Goal: Find specific page/section: Find specific page/section

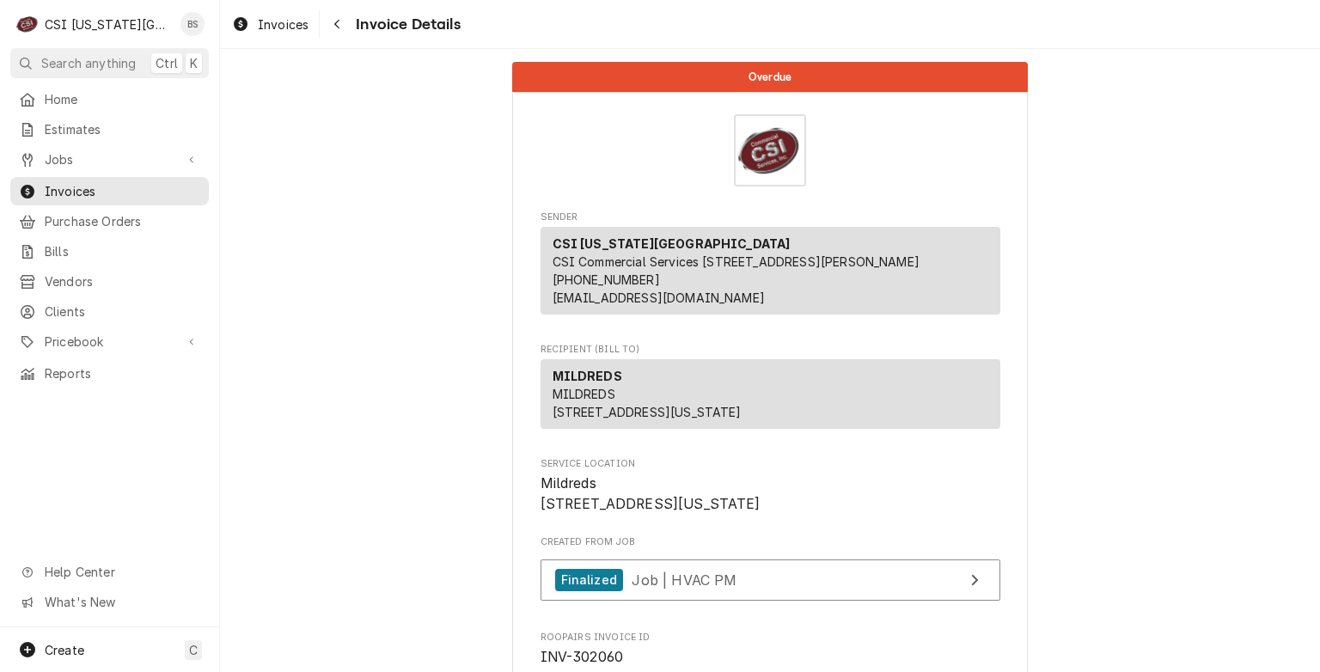
scroll to position [2752, 0]
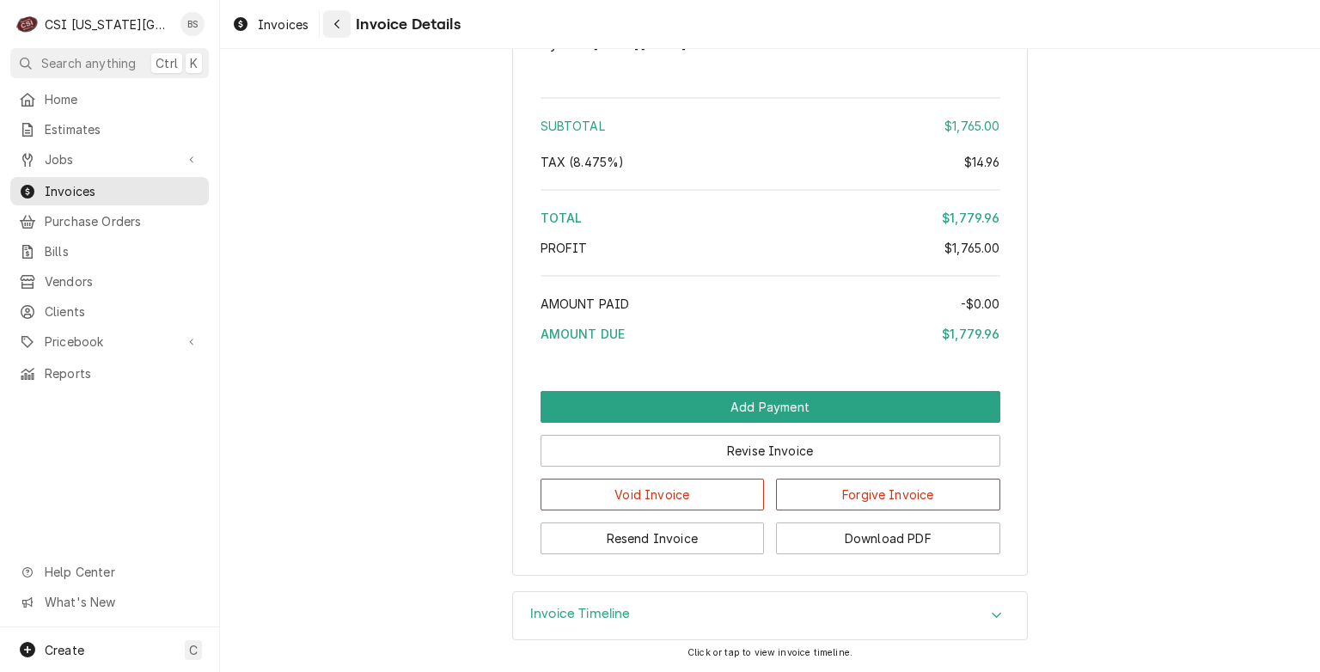
click at [335, 21] on icon "Navigate back" at bounding box center [337, 24] width 8 height 12
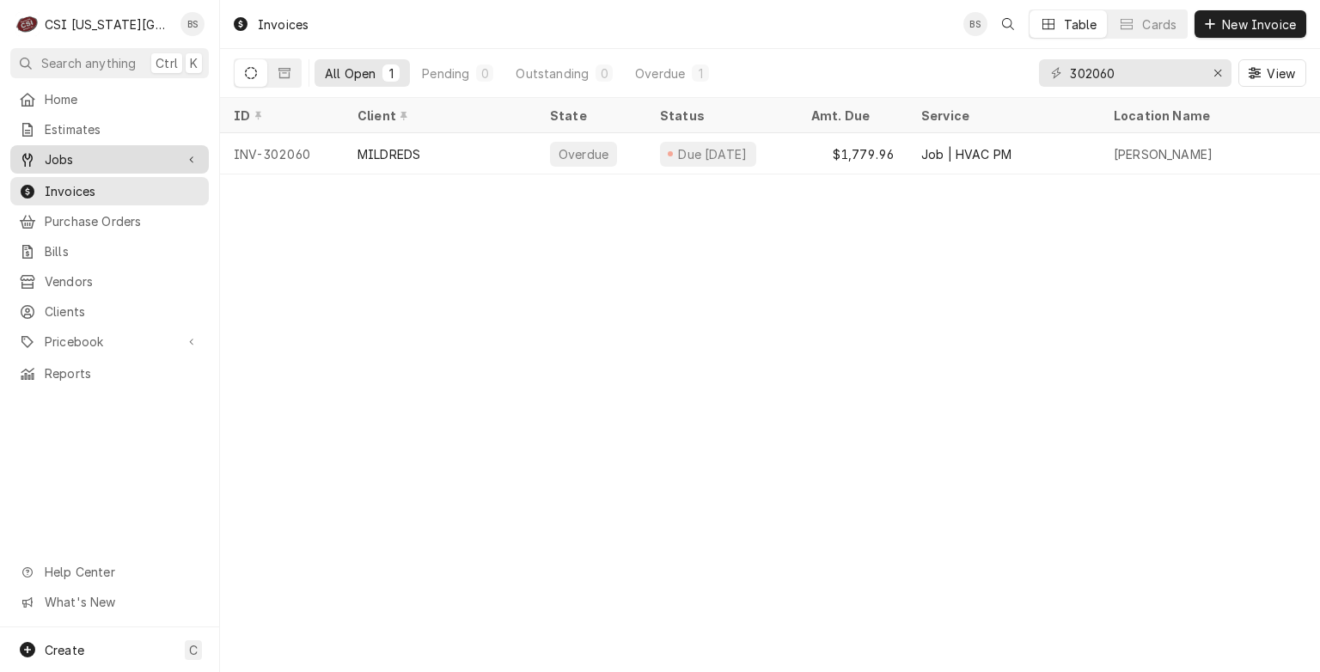
click at [67, 156] on span "Jobs" at bounding box center [110, 159] width 130 height 18
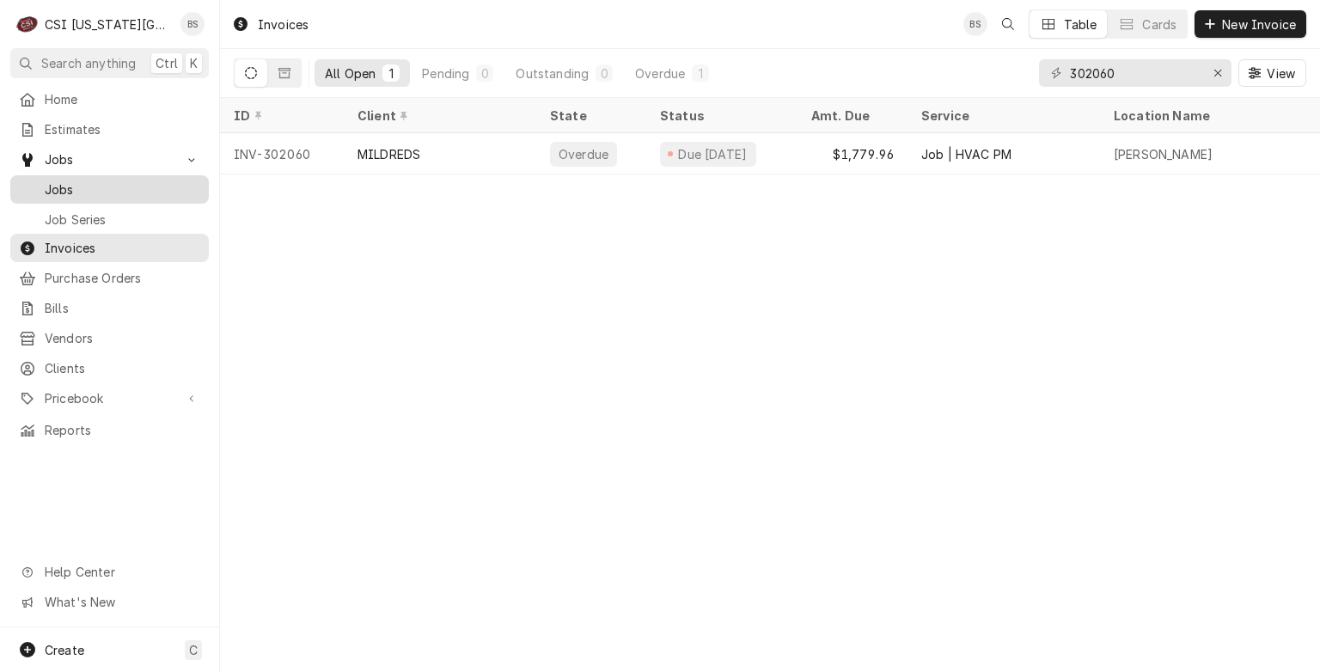
click at [62, 180] on span "Jobs" at bounding box center [123, 189] width 156 height 18
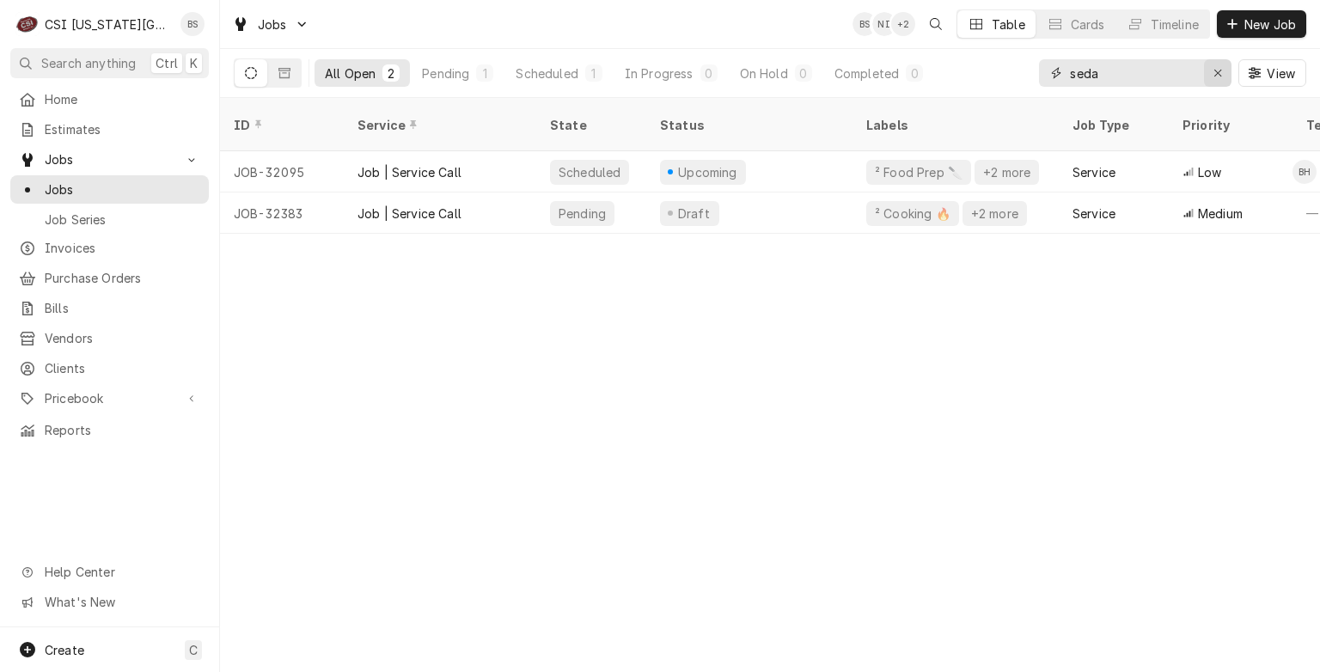
click at [1219, 74] on icon "Erase input" at bounding box center [1217, 73] width 7 height 7
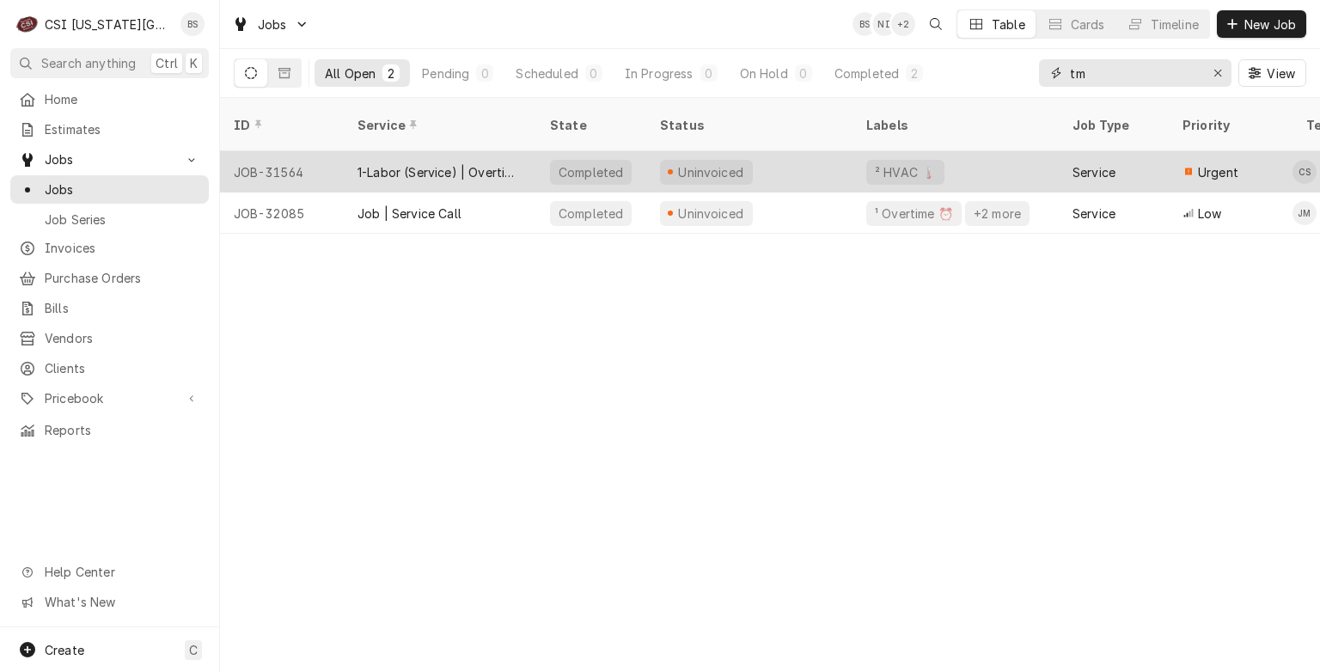
type input "tm"
click at [400, 163] on div "1-Labor (Service) | Overtime | Incurred" at bounding box center [439, 172] width 165 height 18
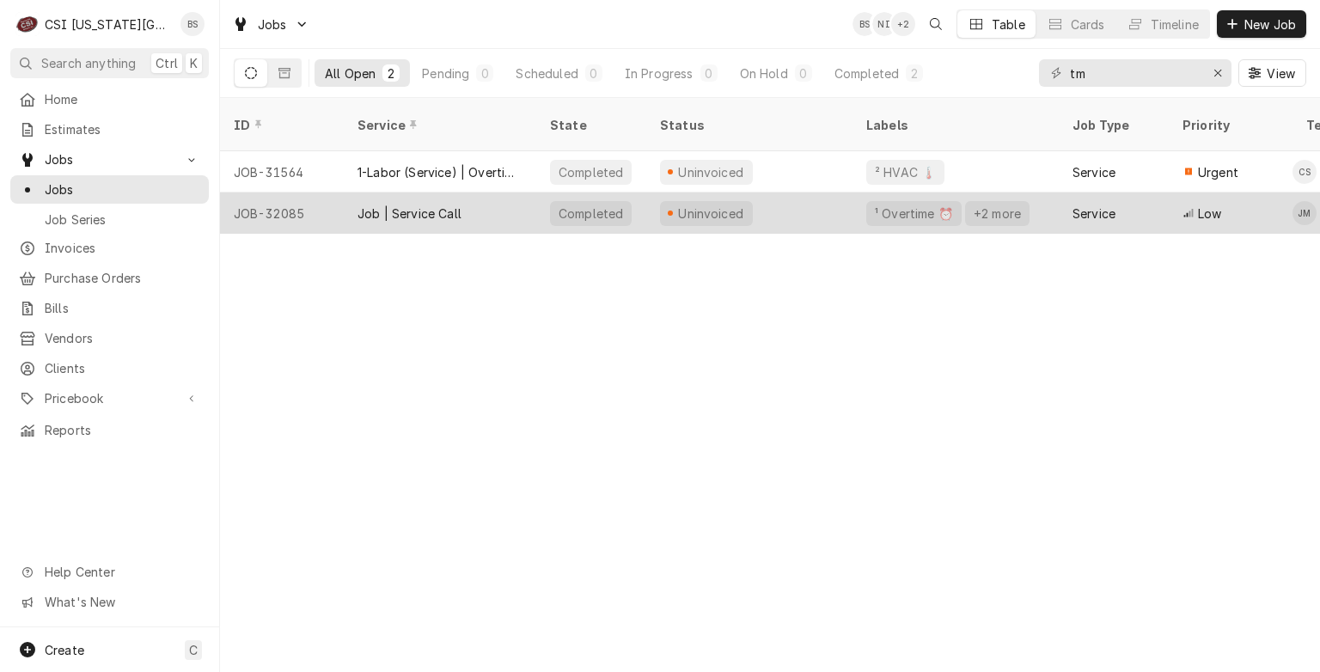
click at [391, 204] on div "Job | Service Call" at bounding box center [409, 213] width 104 height 18
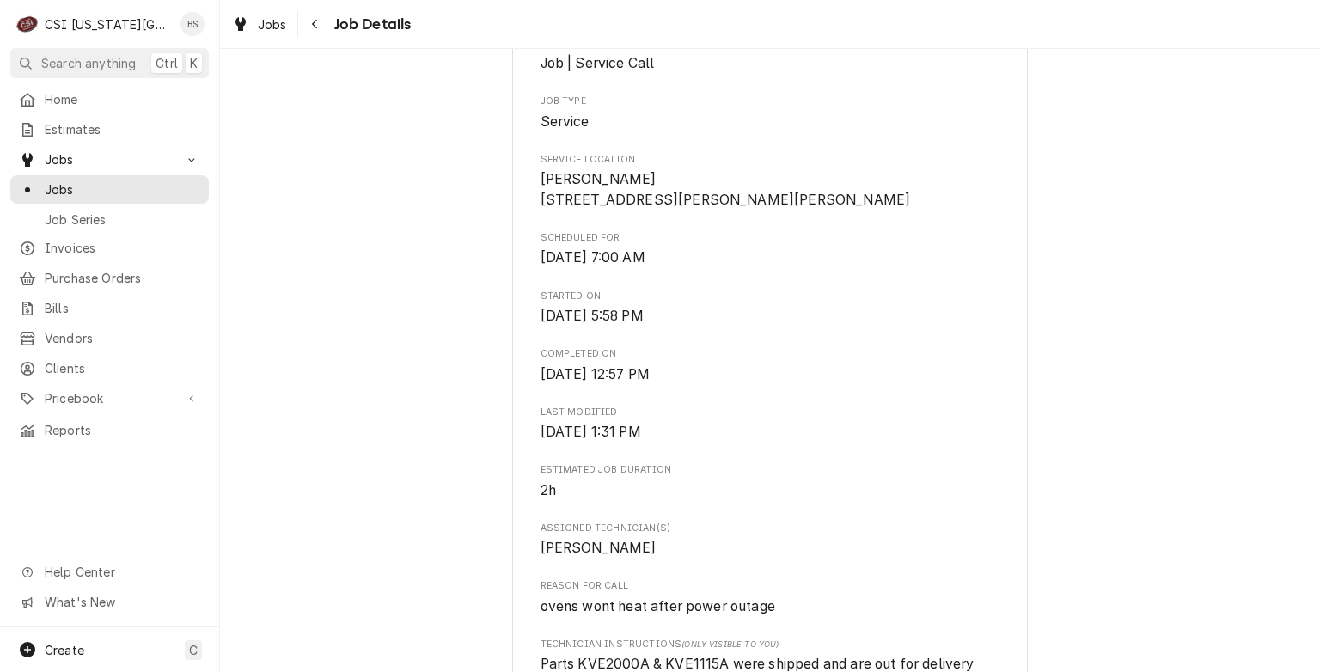
scroll to position [378, 0]
